Goal: Information Seeking & Learning: Learn about a topic

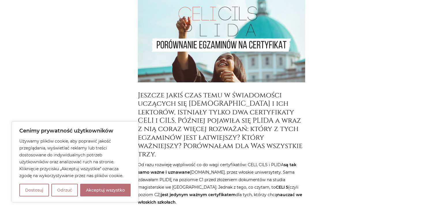
scroll to position [153, 0]
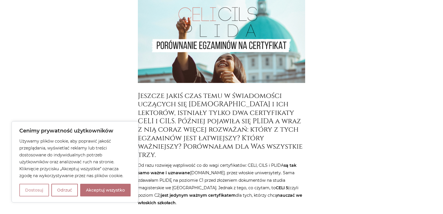
click at [40, 194] on button "Dostosuj" at bounding box center [34, 190] width 30 height 13
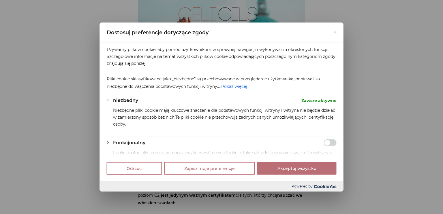
click at [335, 35] on div "Dostosuj preferencje dotyczące zgody" at bounding box center [222, 32] width 244 height 20
click at [336, 33] on img "Blisko" at bounding box center [334, 32] width 3 height 3
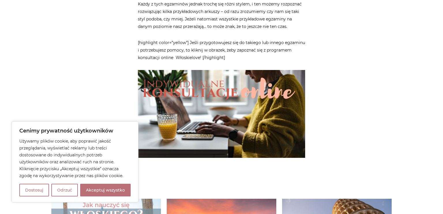
scroll to position [1503, 0]
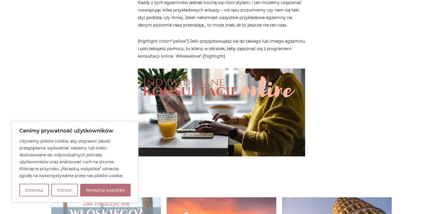
click at [109, 187] on button "Akceptuj wszystko" at bounding box center [105, 190] width 50 height 13
checkbox input "true"
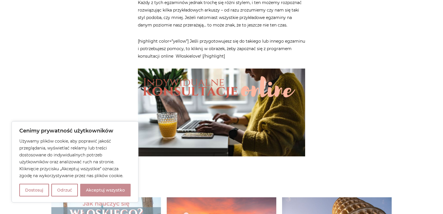
checkbox input "true"
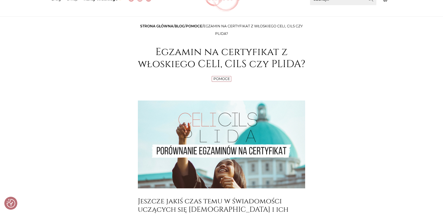
scroll to position [44, 0]
